Goal: Task Accomplishment & Management: Complete application form

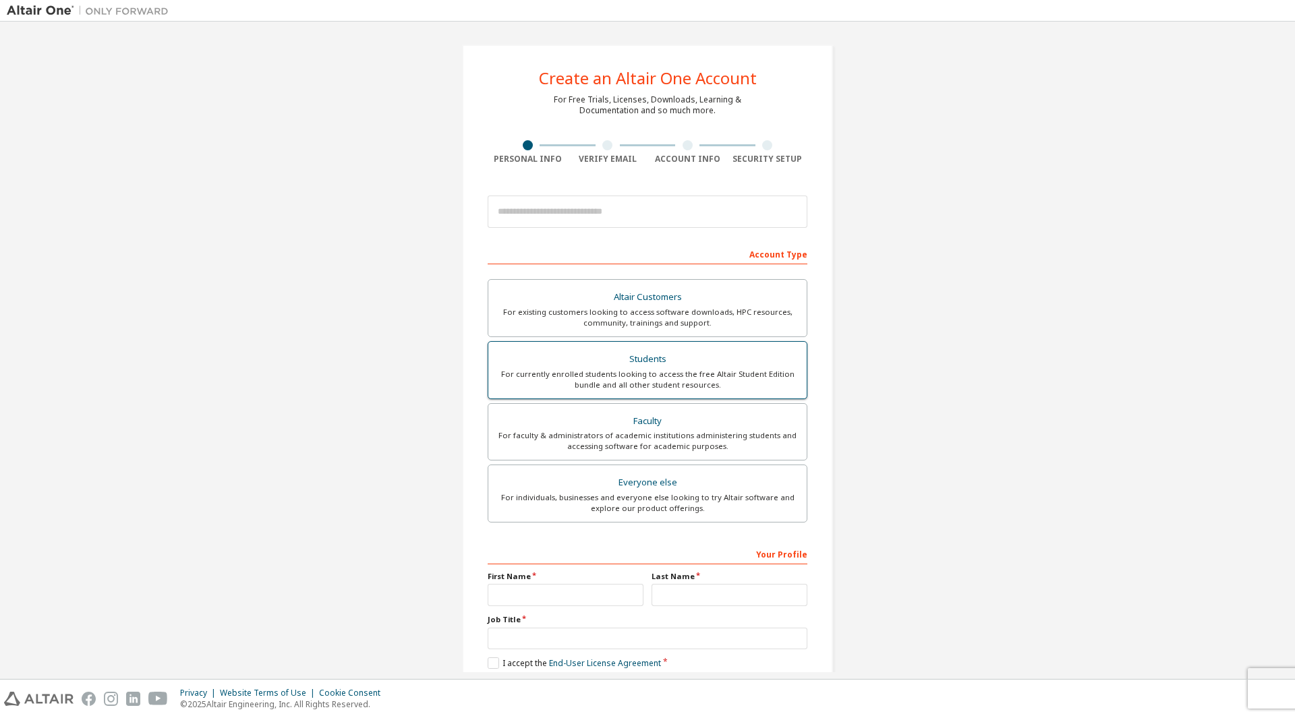
click at [670, 378] on div "For currently enrolled students looking to access the free Altair Student Editi…" at bounding box center [647, 380] width 302 height 22
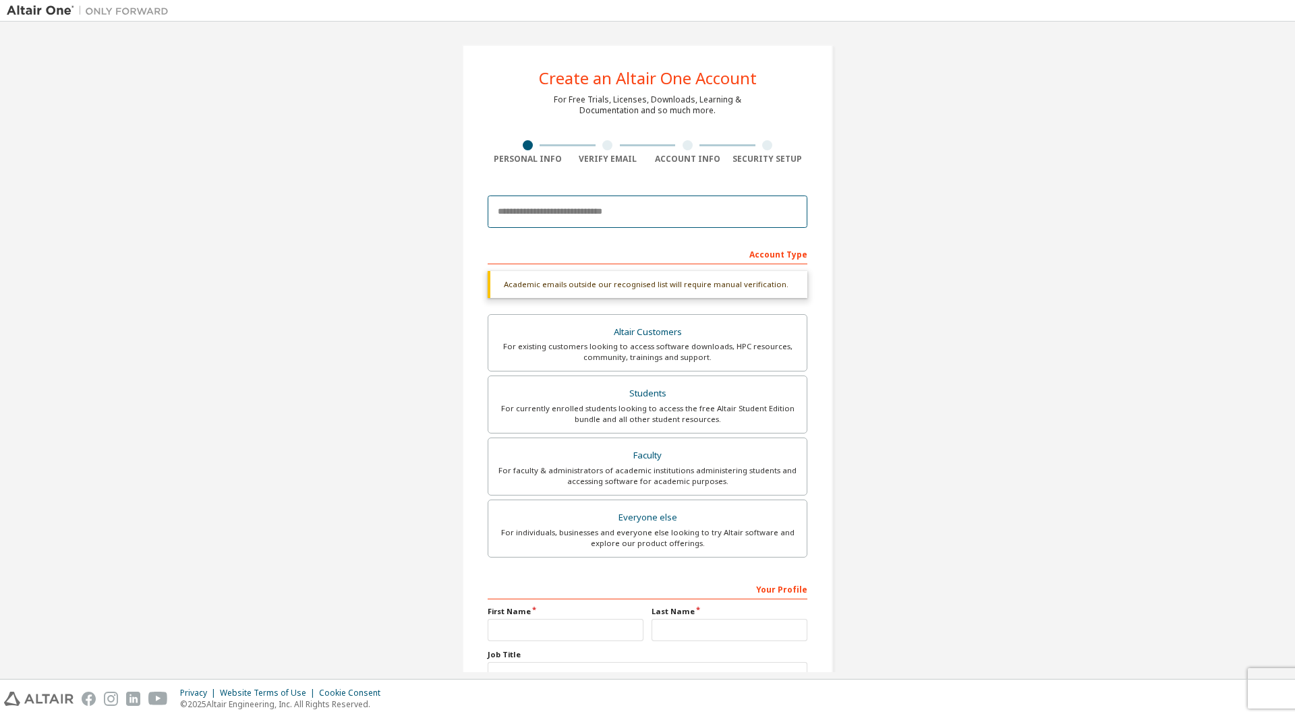
click at [583, 212] on input "email" at bounding box center [647, 212] width 320 height 32
type input "**********"
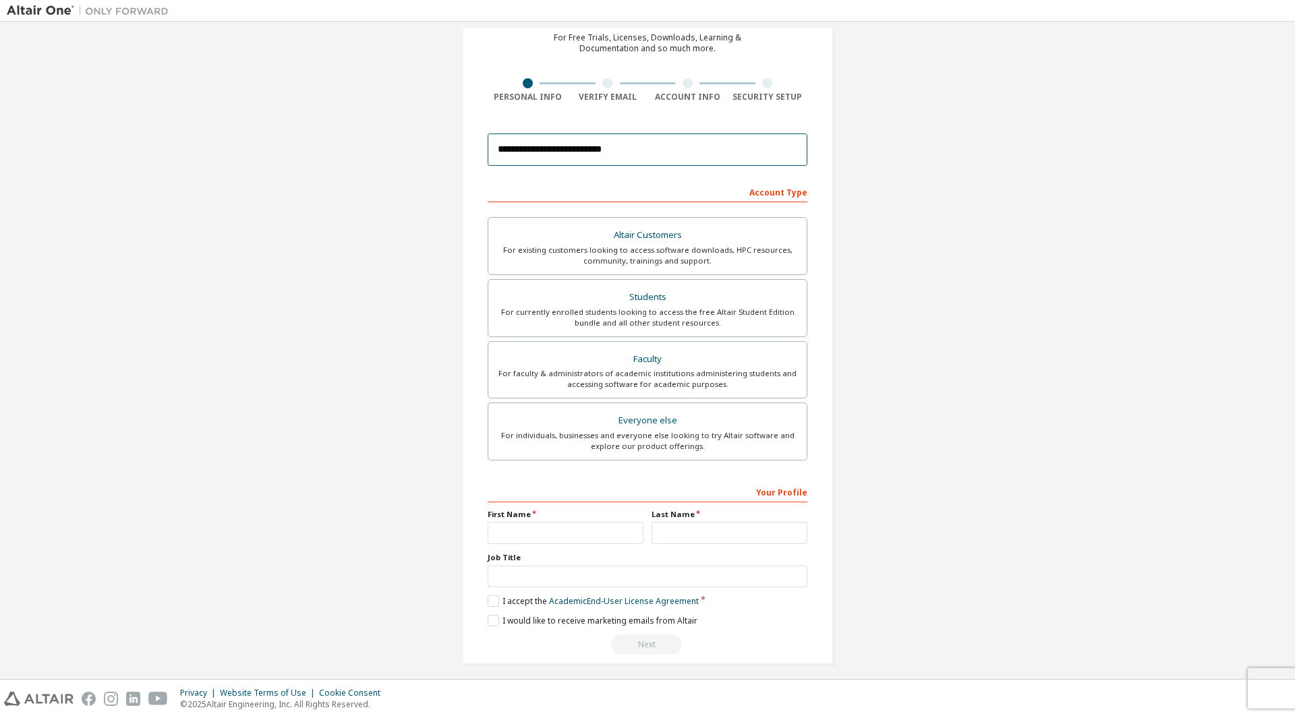
scroll to position [70, 0]
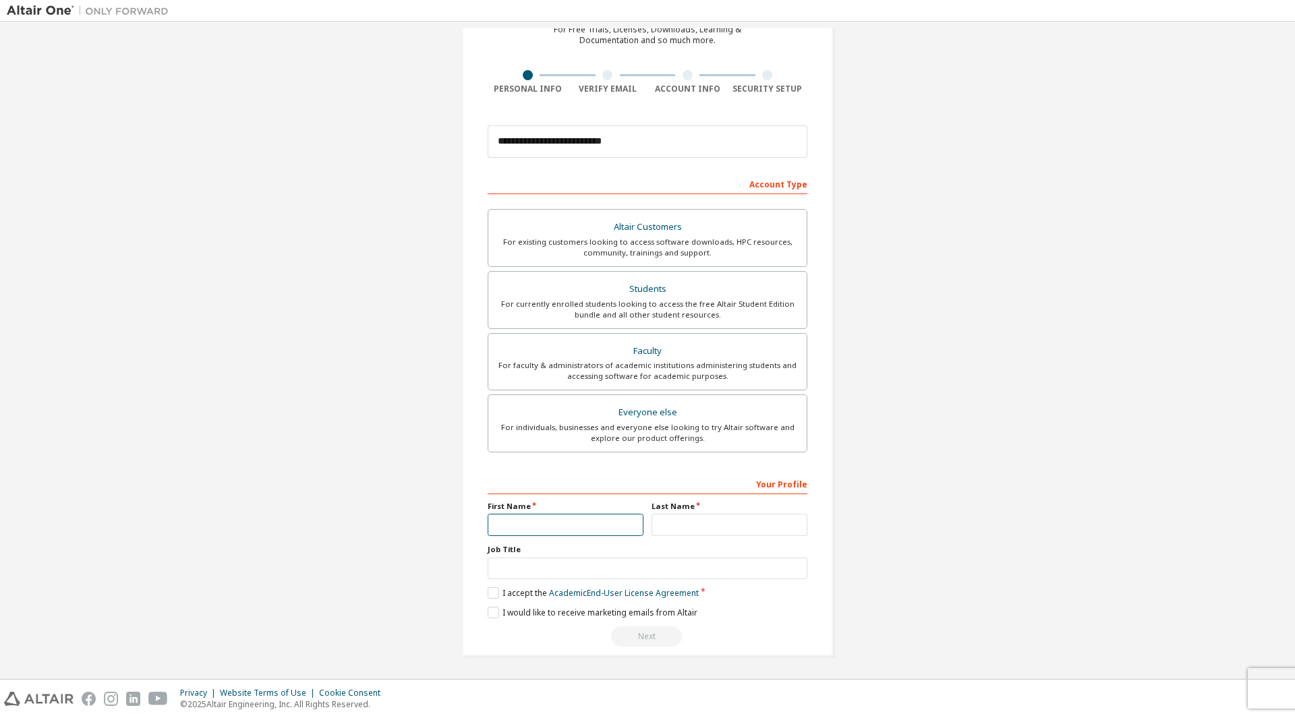
click at [523, 516] on input "text" at bounding box center [565, 525] width 156 height 22
type input "*****"
type input "*******"
click at [568, 574] on input "text" at bounding box center [647, 569] width 320 height 22
click at [491, 595] on label "I accept the Academic End-User License Agreement" at bounding box center [592, 592] width 211 height 11
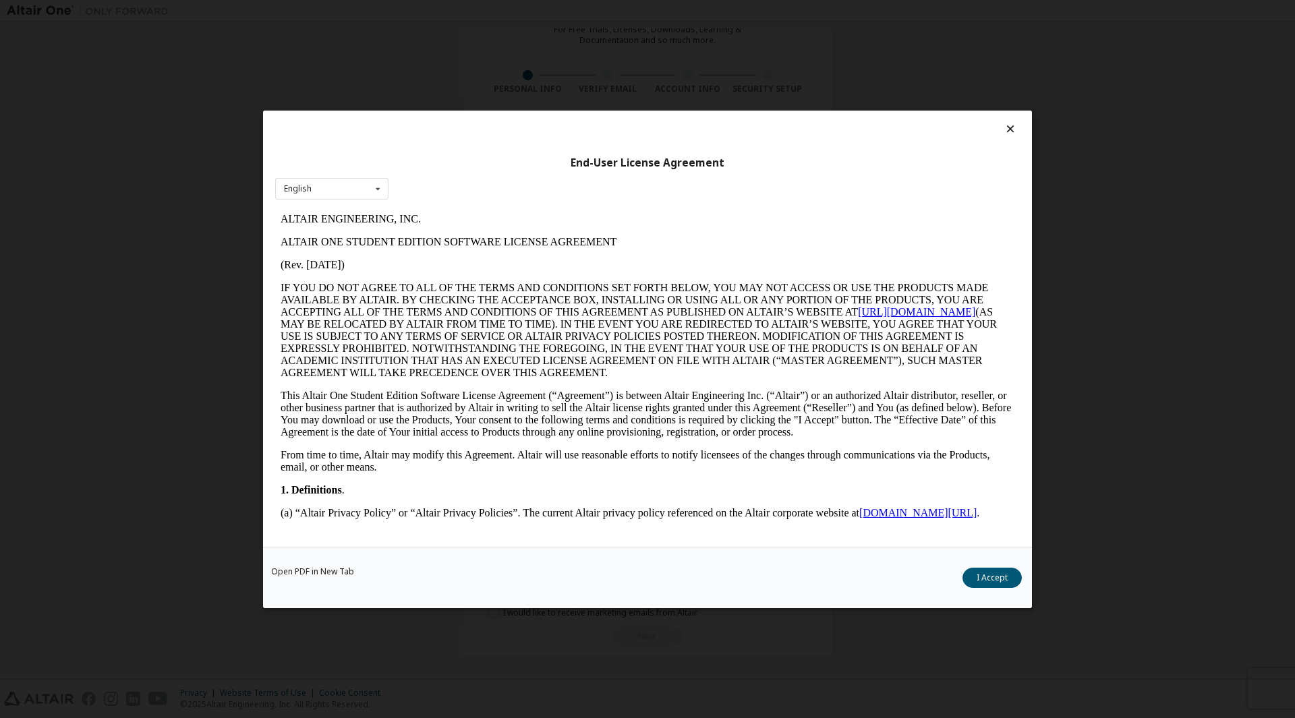
scroll to position [0, 0]
click at [976, 576] on button "I Accept" at bounding box center [991, 577] width 59 height 20
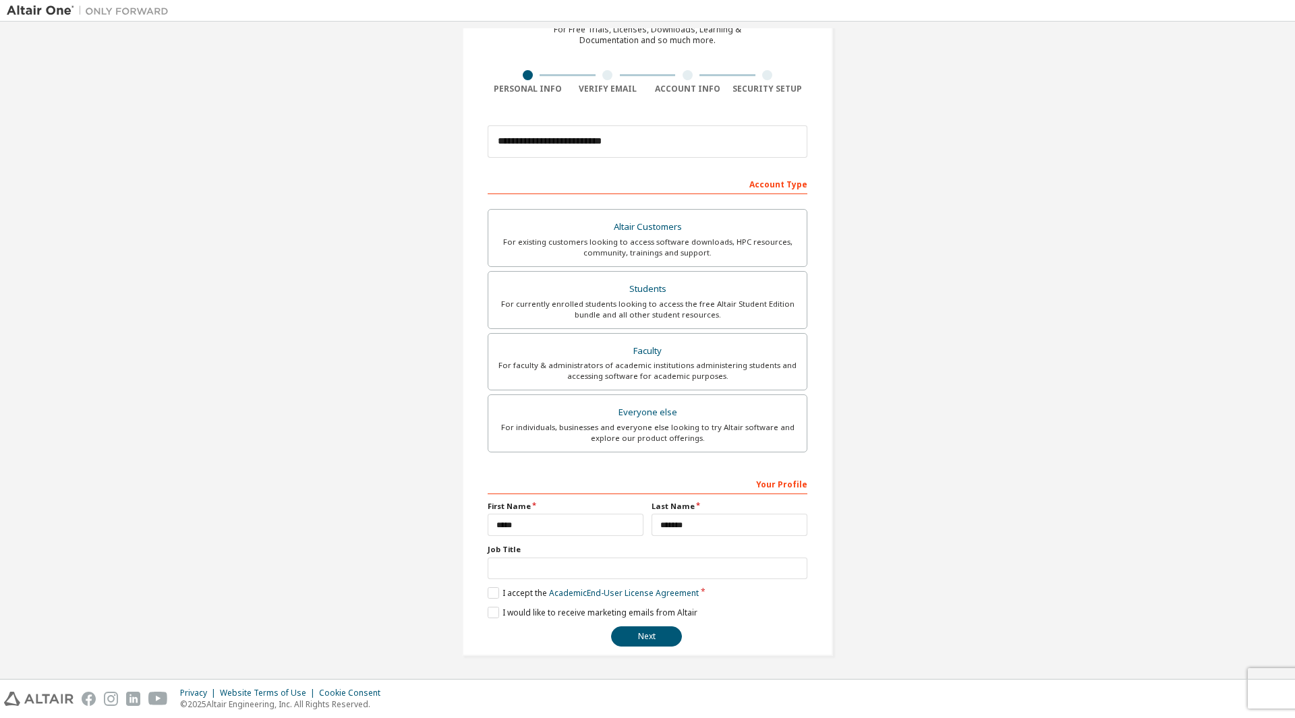
scroll to position [69, 0]
click at [653, 638] on button "Next" at bounding box center [646, 637] width 71 height 20
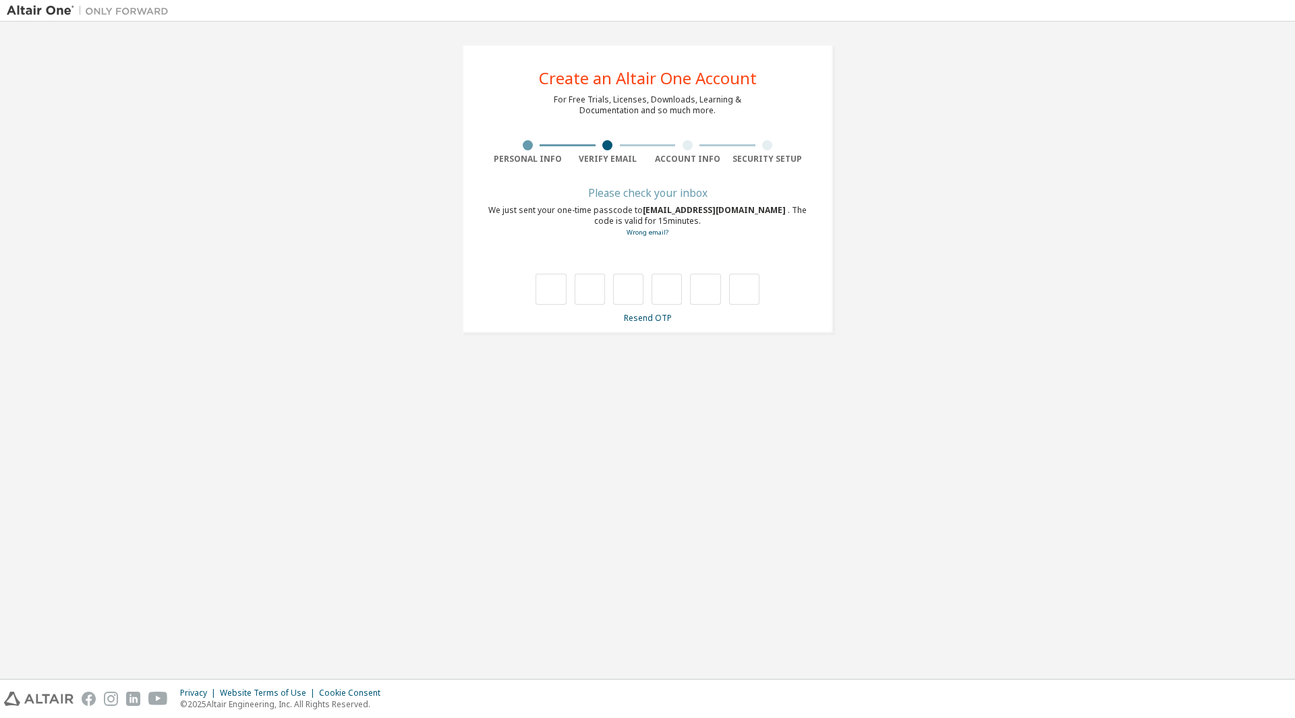
scroll to position [0, 0]
type input "*"
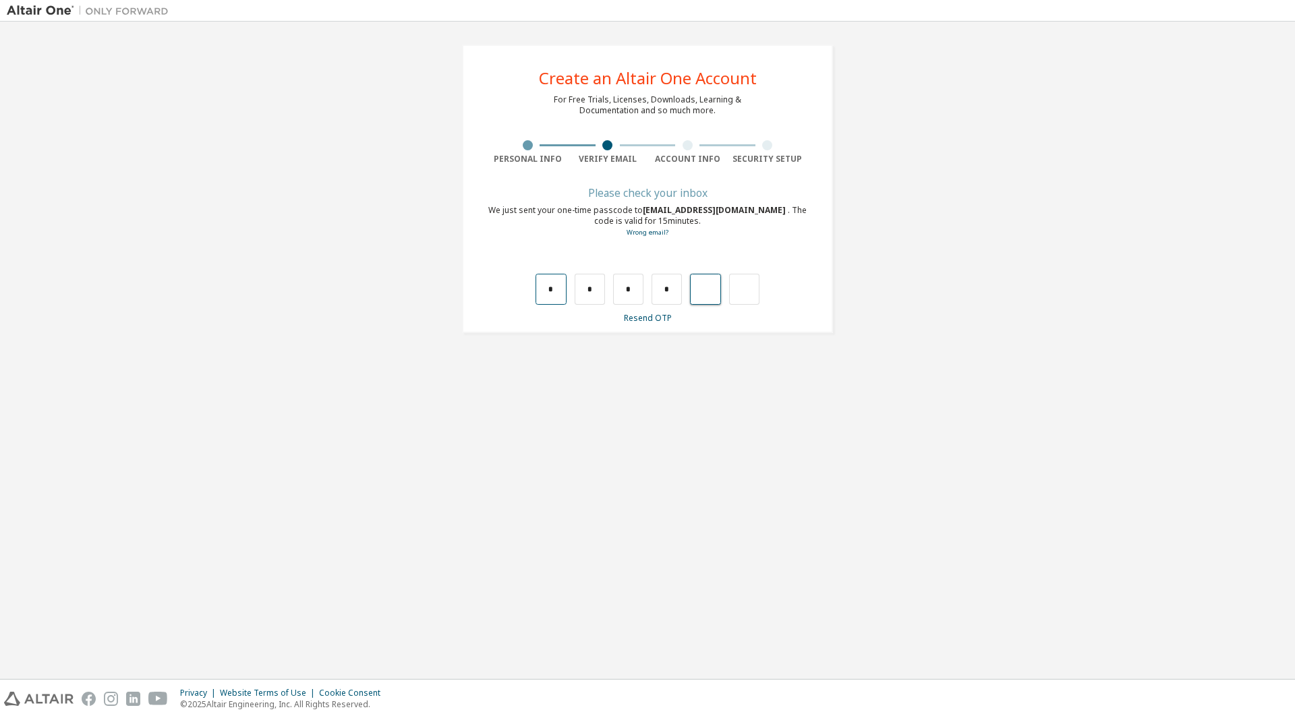
type input "*"
